Goal: Entertainment & Leisure: Consume media (video, audio)

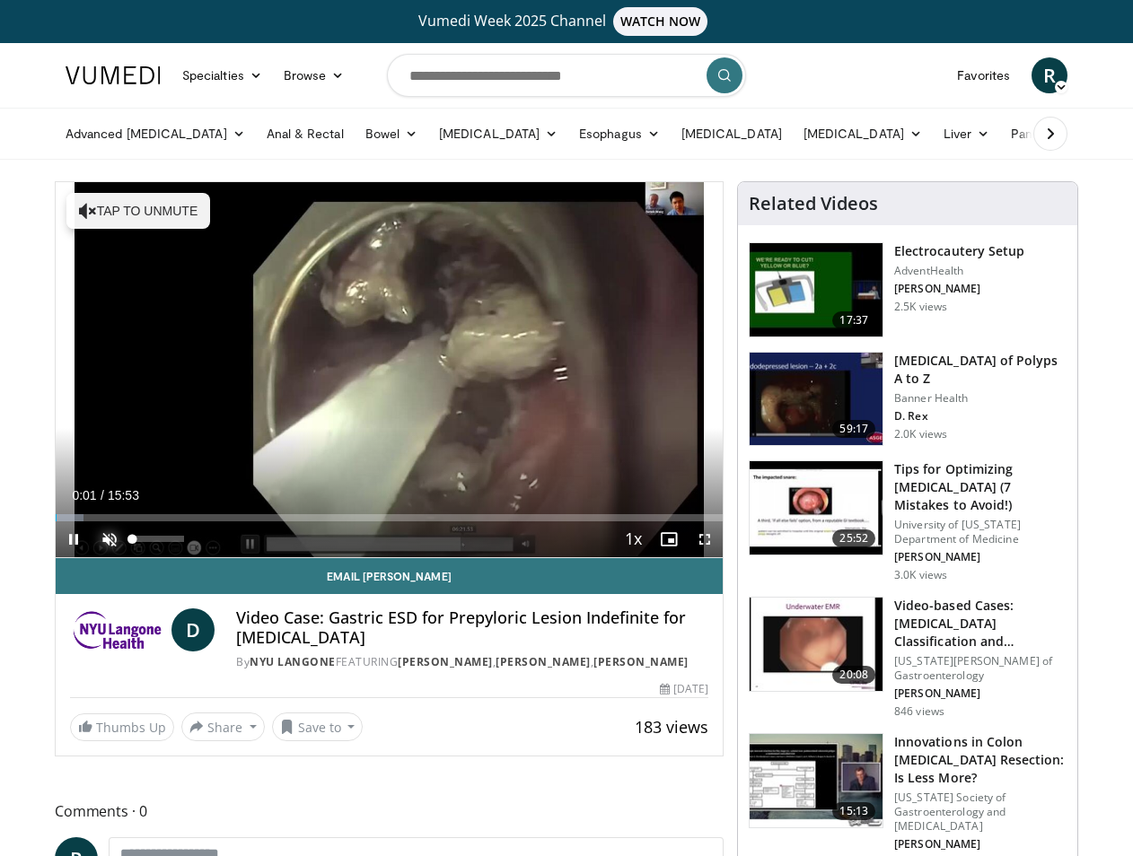
click at [103, 536] on span "Video Player" at bounding box center [110, 540] width 36 height 36
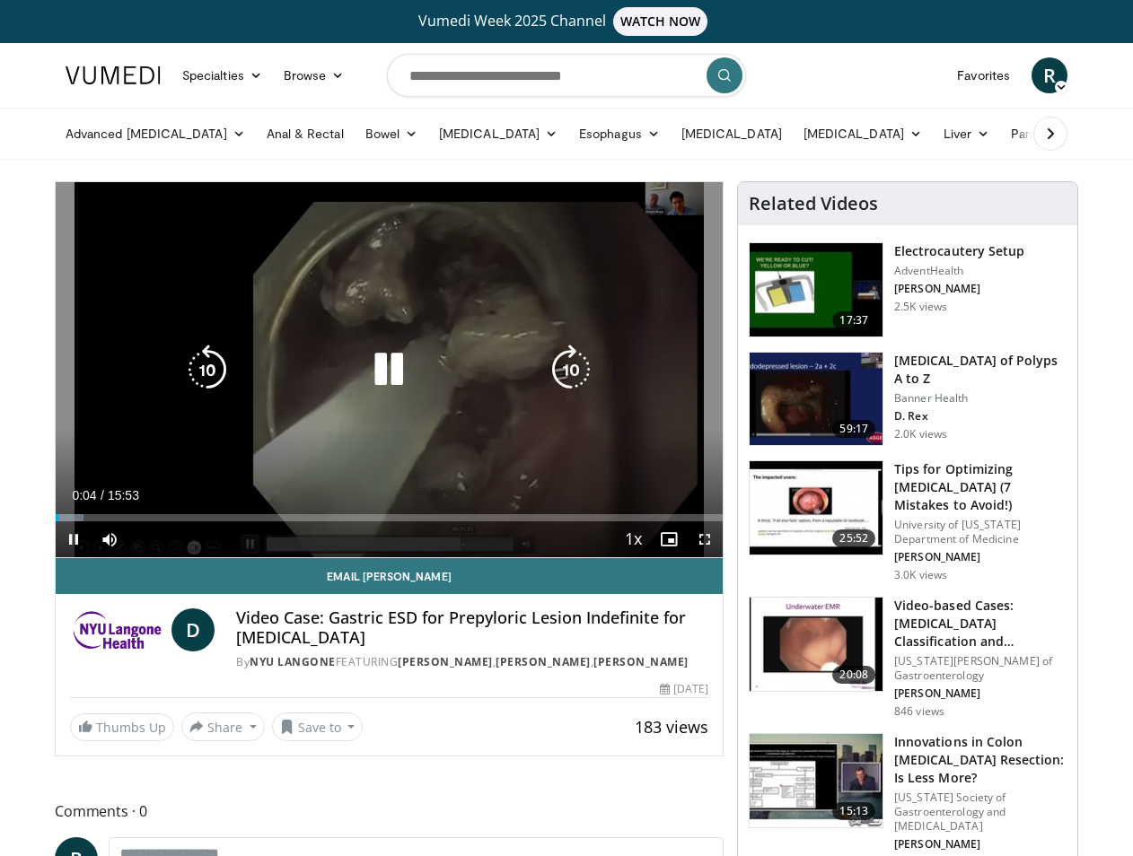
click at [575, 364] on icon "Video Player" at bounding box center [571, 370] width 50 height 50
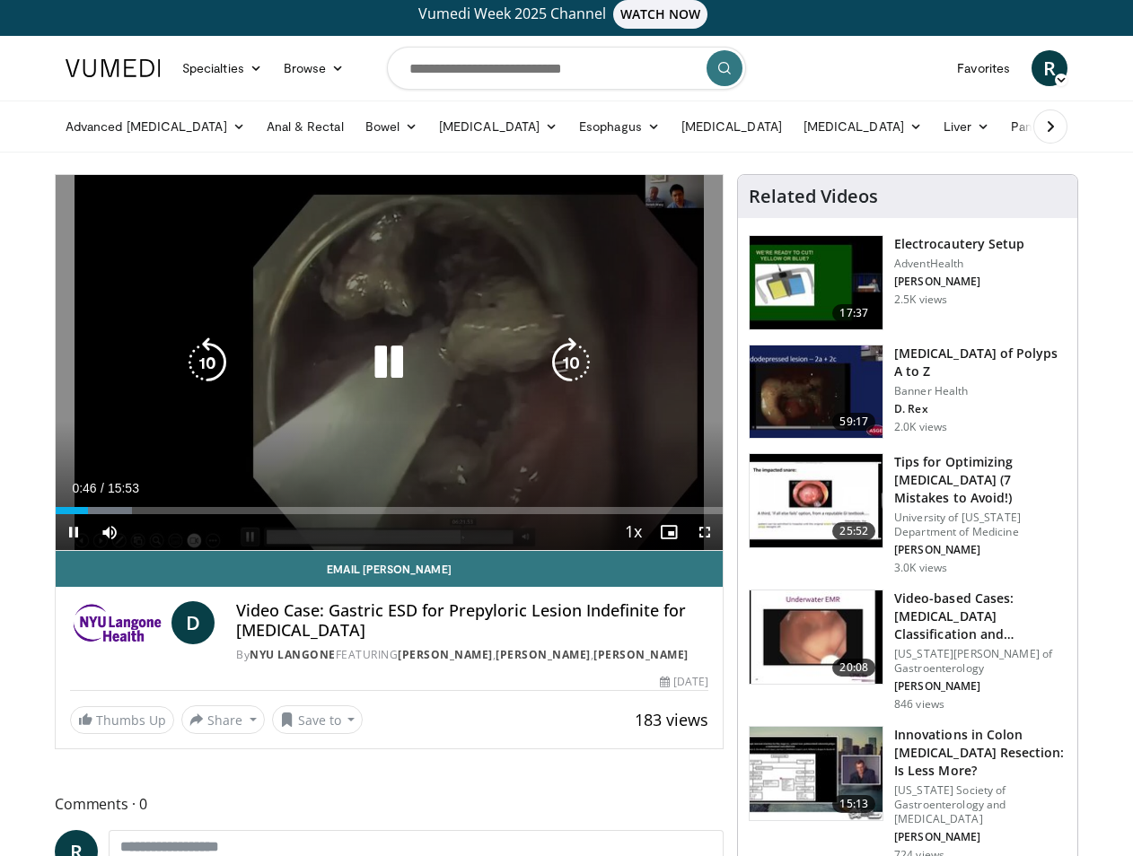
click at [575, 362] on icon "Video Player" at bounding box center [571, 363] width 50 height 50
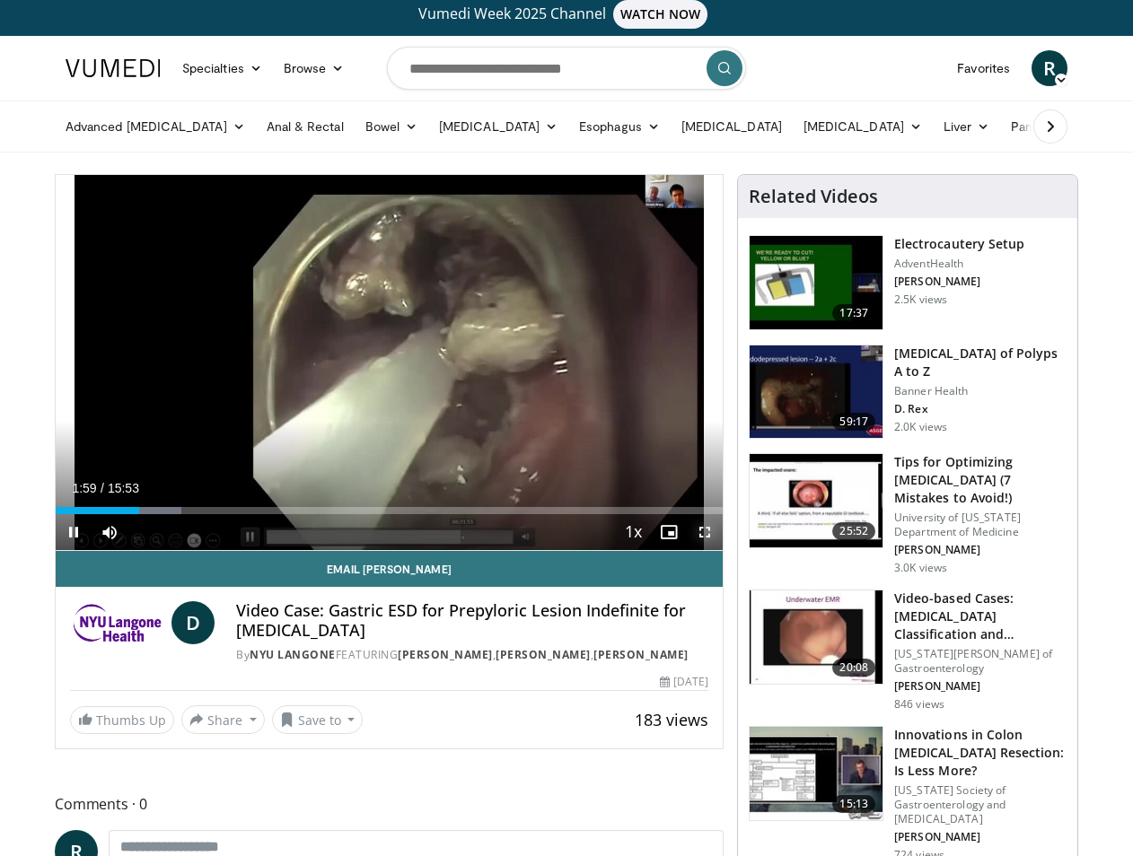
click at [707, 534] on span "Video Player" at bounding box center [705, 532] width 36 height 36
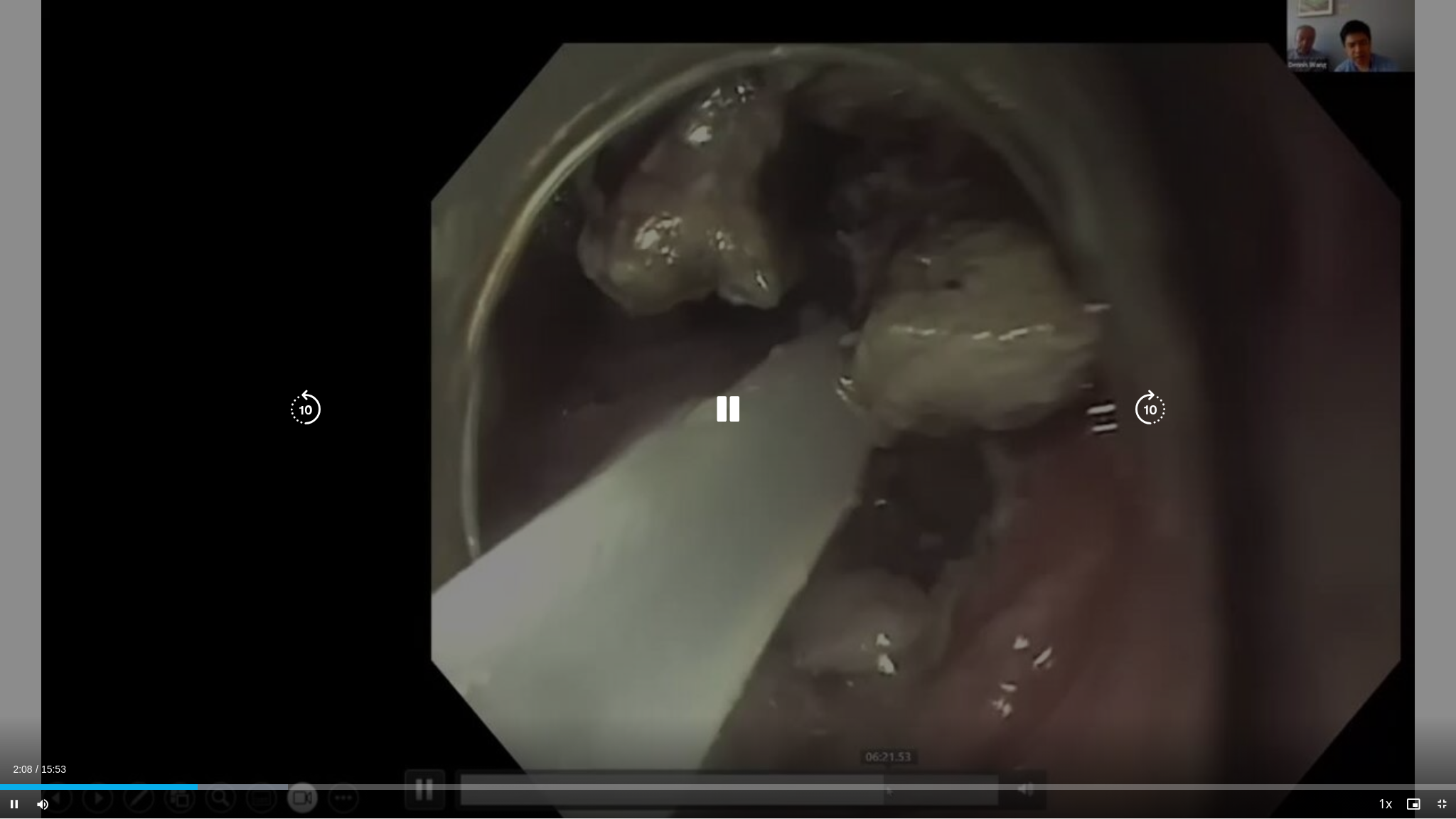
click at [896, 413] on icon "Video Player" at bounding box center [1150, 410] width 40 height 40
click at [308, 406] on icon "Video Player" at bounding box center [306, 410] width 40 height 40
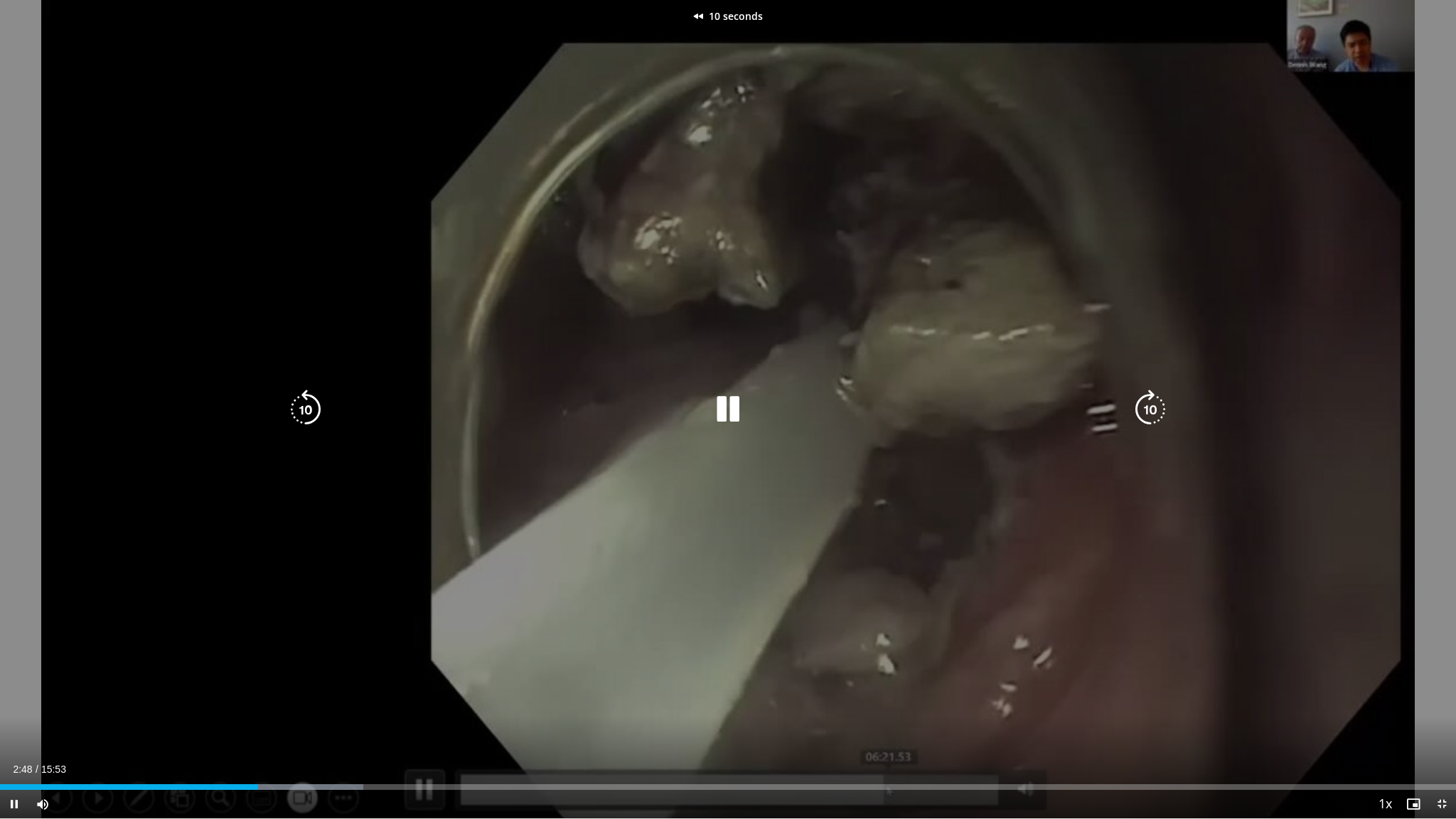
click at [309, 406] on icon "Video Player" at bounding box center [306, 410] width 40 height 40
click at [896, 407] on icon "Video Player" at bounding box center [1150, 410] width 40 height 40
click at [896, 406] on icon "Video Player" at bounding box center [1150, 410] width 40 height 40
click at [896, 400] on icon "Video Player" at bounding box center [1150, 410] width 40 height 40
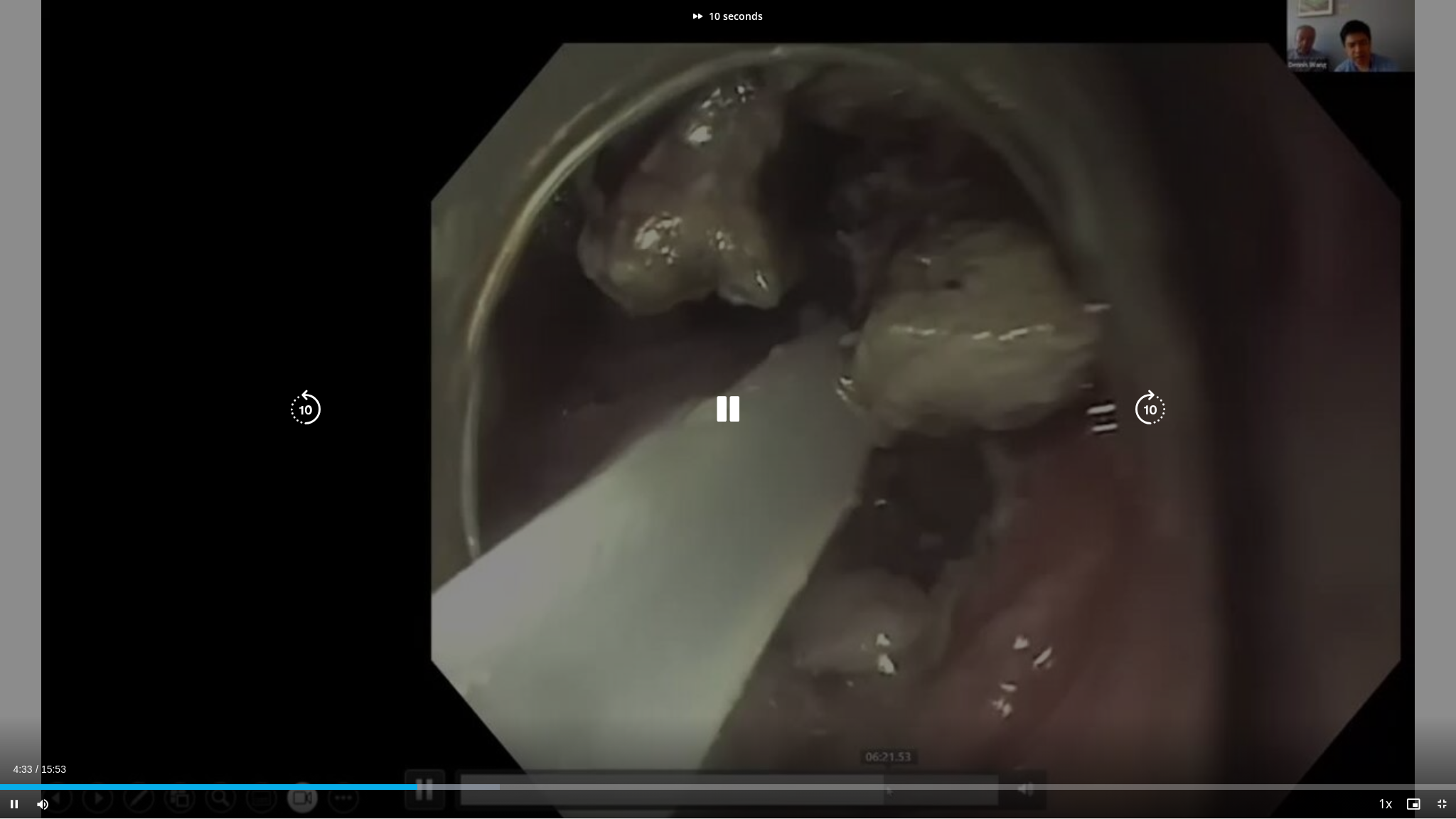
click at [896, 400] on icon "Video Player" at bounding box center [1150, 410] width 40 height 40
click at [309, 397] on icon "Video Player" at bounding box center [306, 410] width 40 height 40
click at [306, 396] on icon "Video Player" at bounding box center [306, 410] width 40 height 40
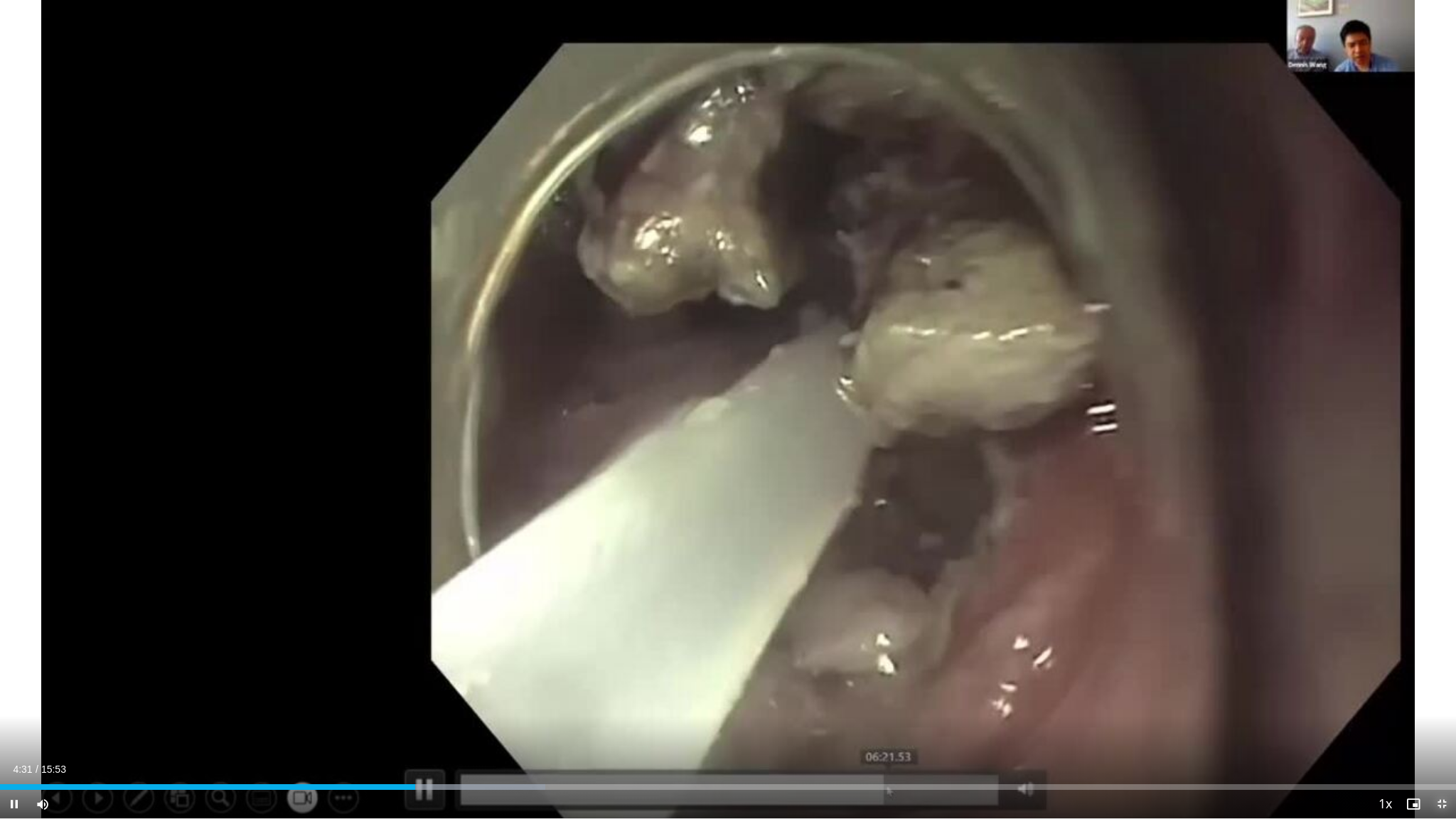
click at [896, 678] on span "Video Player" at bounding box center [1442, 804] width 29 height 29
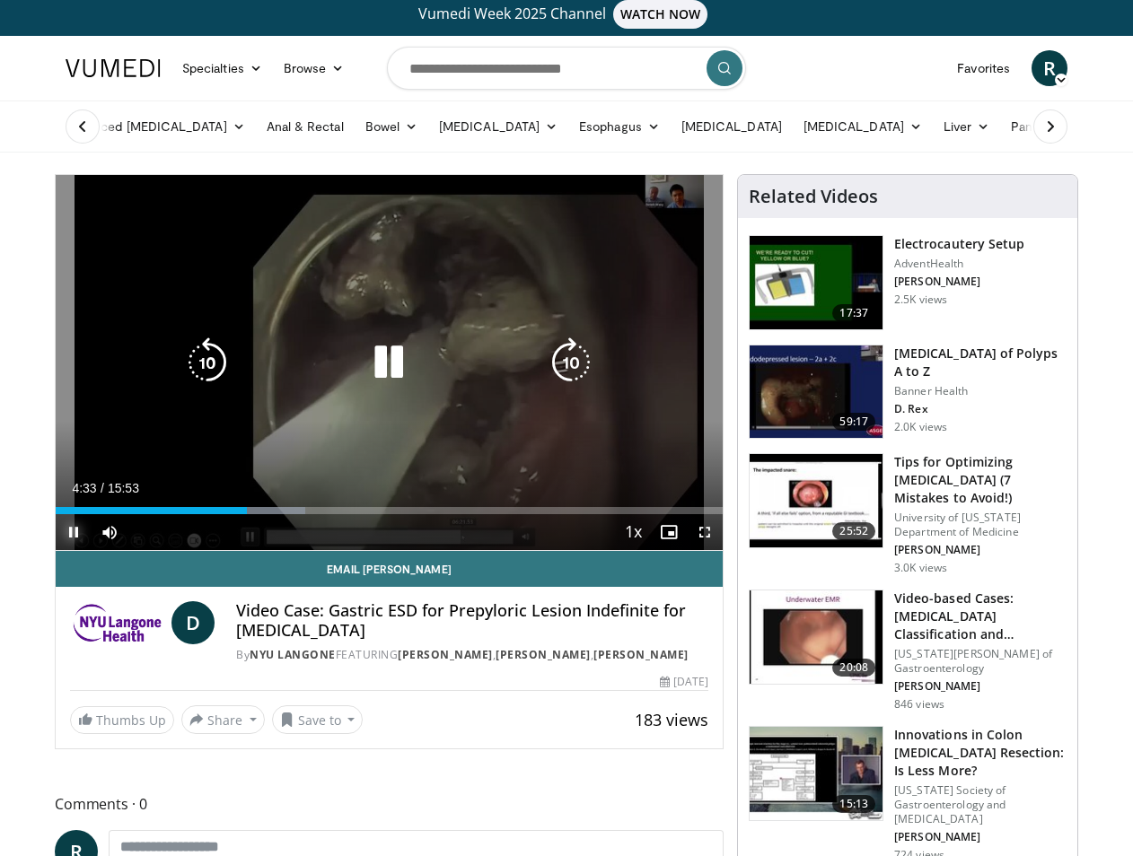
click at [78, 531] on span "Video Player" at bounding box center [74, 532] width 36 height 36
